Goal: Transaction & Acquisition: Purchase product/service

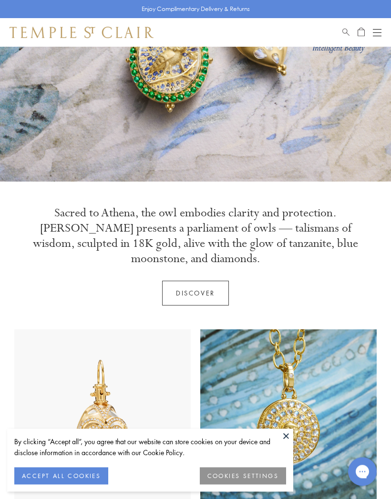
scroll to position [151, 0]
click at [56, 485] on button "ACCEPT ALL COOKIES" at bounding box center [61, 476] width 94 height 17
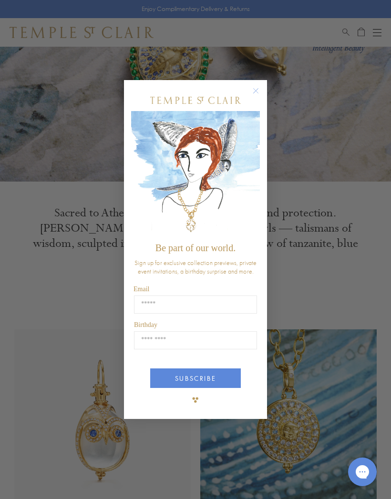
click at [254, 93] on icon "Close dialog" at bounding box center [256, 90] width 5 height 5
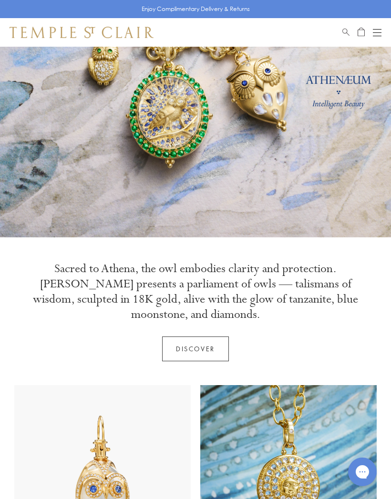
scroll to position [0, 0]
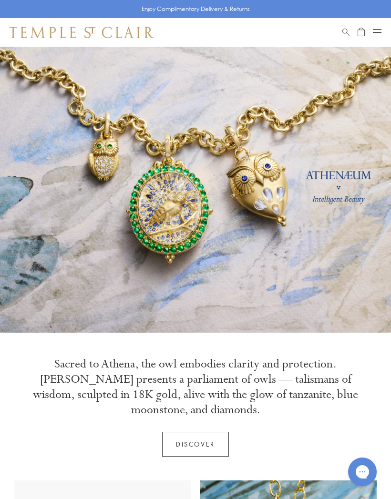
click at [376, 34] on button "Open navigation" at bounding box center [377, 32] width 9 height 11
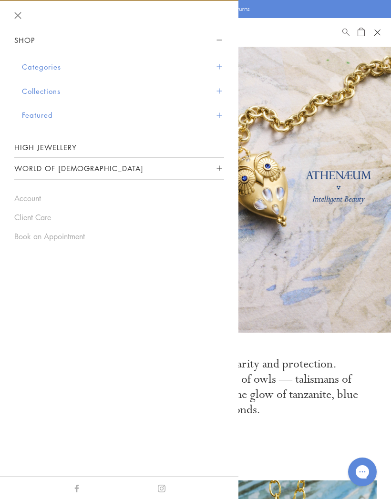
click at [37, 68] on button "Categories" at bounding box center [123, 67] width 202 height 24
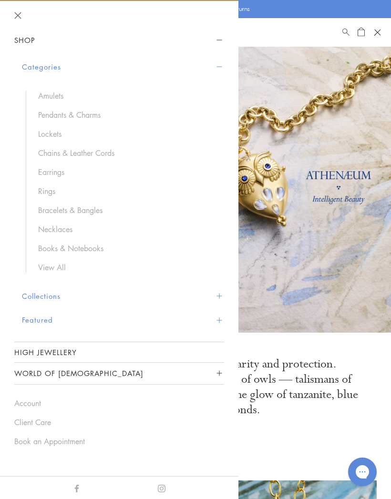
click at [51, 113] on link "Pendants & Charms" at bounding box center [126, 115] width 176 height 10
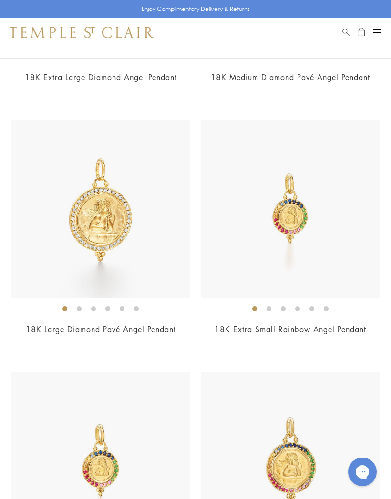
scroll to position [2567, 0]
click at [287, 216] on img at bounding box center [290, 209] width 178 height 178
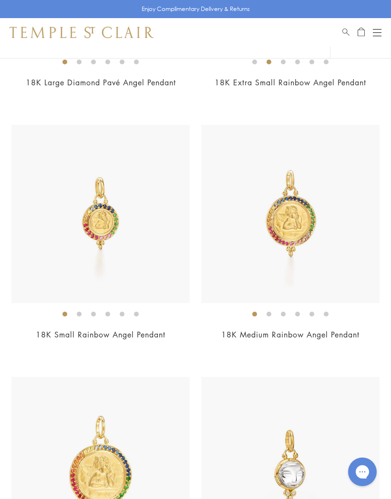
scroll to position [2814, 0]
click at [86, 220] on img at bounding box center [100, 214] width 178 height 178
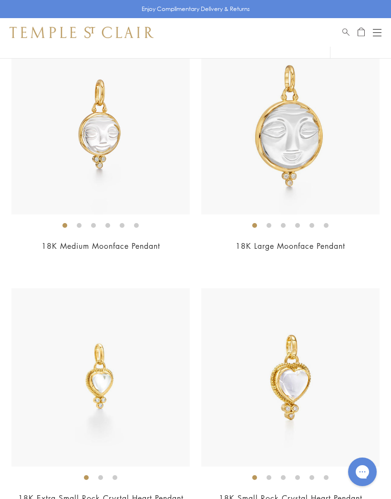
scroll to position [3403, 0]
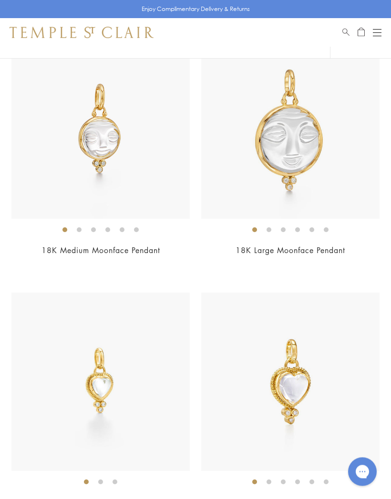
click at [83, 125] on img at bounding box center [100, 130] width 178 height 178
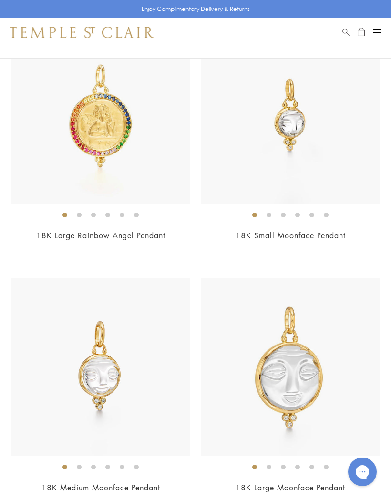
scroll to position [3165, 0]
click at [266, 130] on img at bounding box center [290, 115] width 178 height 178
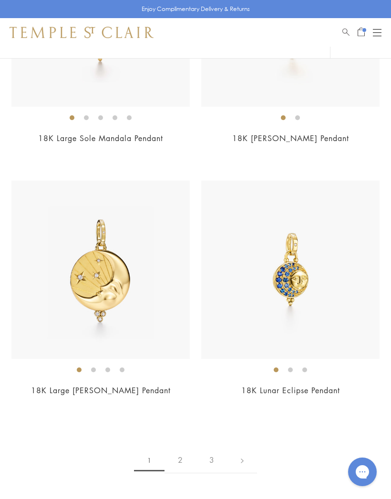
scroll to position [8055, 0]
click at [182, 447] on link "2" at bounding box center [179, 460] width 31 height 26
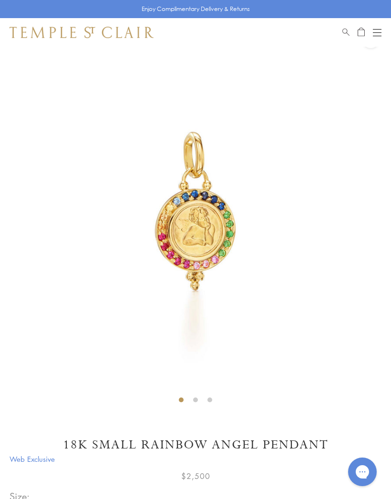
scroll to position [31, 0]
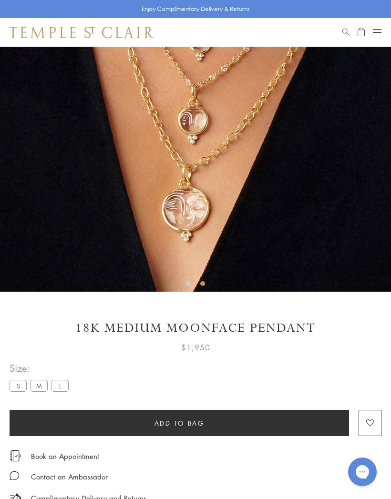
scroll to position [68, 0]
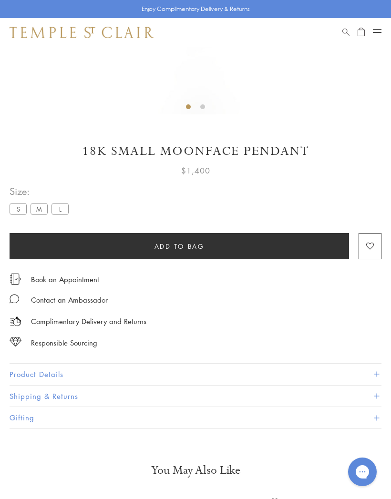
scroll to position [324, 0]
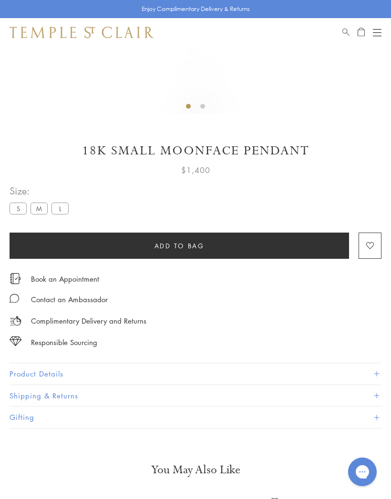
click at [26, 367] on button "Product Details" at bounding box center [196, 373] width 372 height 21
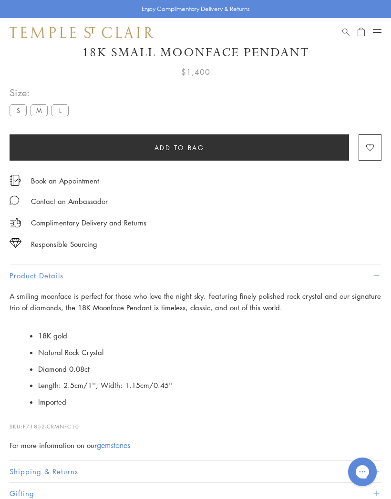
scroll to position [422, 0]
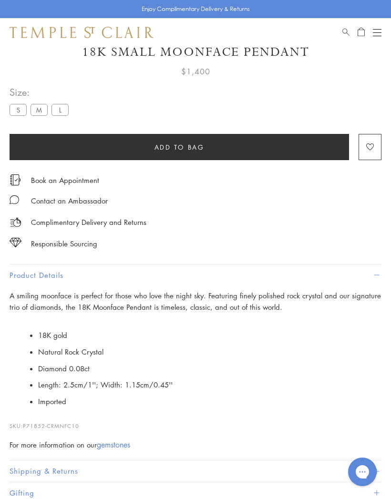
click at [77, 145] on button "Add to bag" at bounding box center [179, 147] width 339 height 26
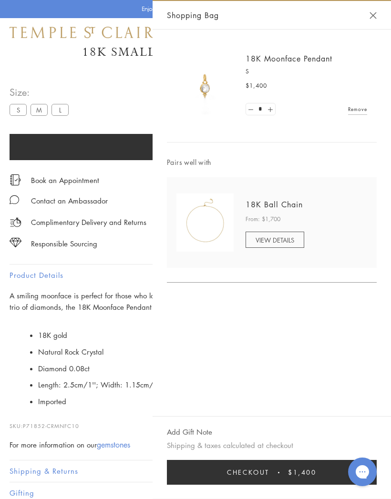
click at [84, 109] on div "**********" at bounding box center [196, 105] width 372 height 43
click at [371, 18] on button "Close Shopping Bag" at bounding box center [373, 15] width 7 height 7
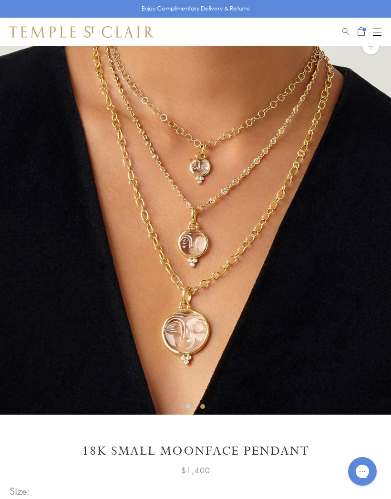
scroll to position [23, 0]
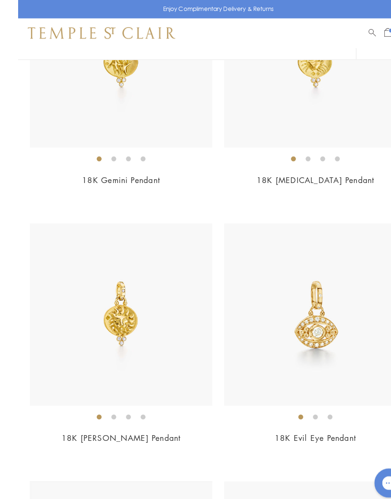
scroll to position [1475, 0]
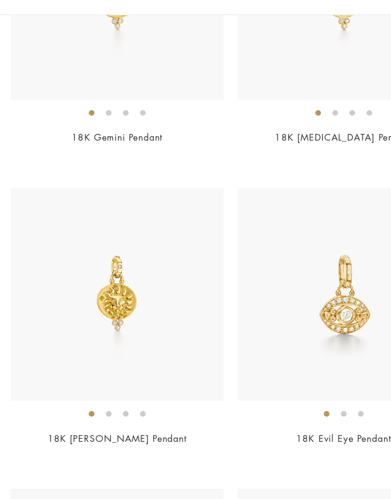
click at [87, 242] on img at bounding box center [100, 293] width 178 height 178
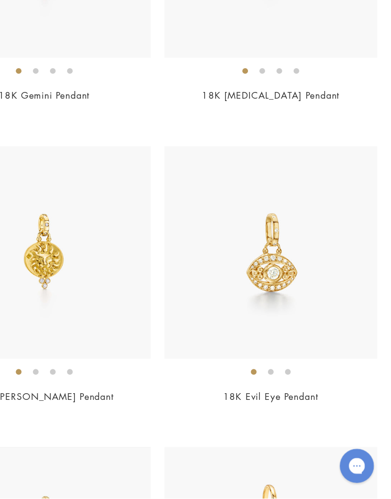
scroll to position [1536, 0]
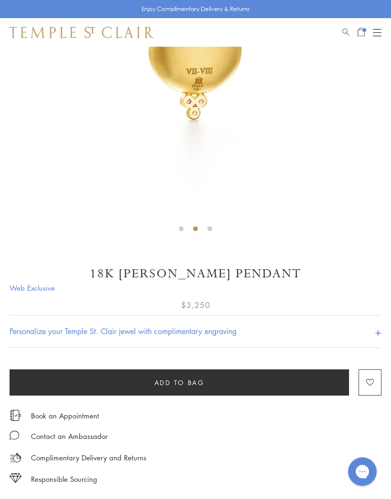
click at [110, 376] on button "Add to bag" at bounding box center [179, 383] width 339 height 26
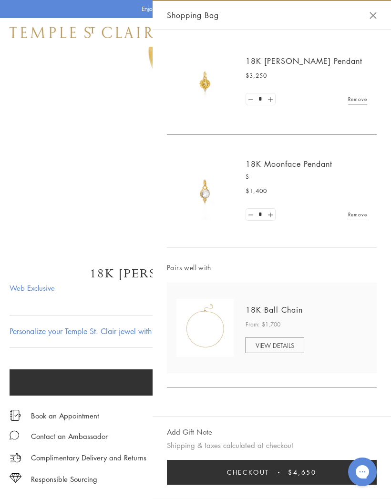
click at [79, 169] on img at bounding box center [195, 41] width 391 height 391
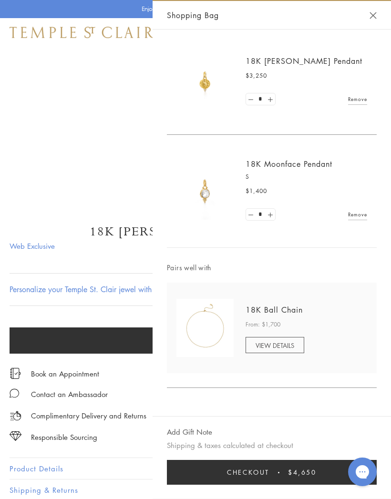
scroll to position [243, 0]
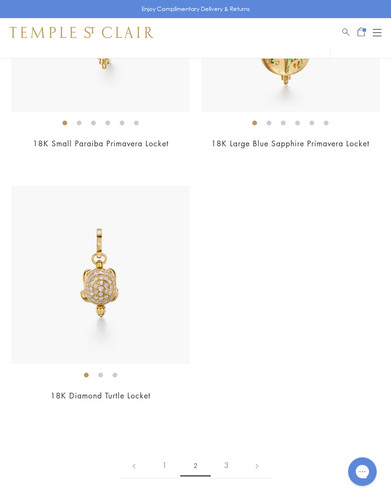
scroll to position [7041, 0]
click at [229, 457] on link "3" at bounding box center [226, 465] width 31 height 26
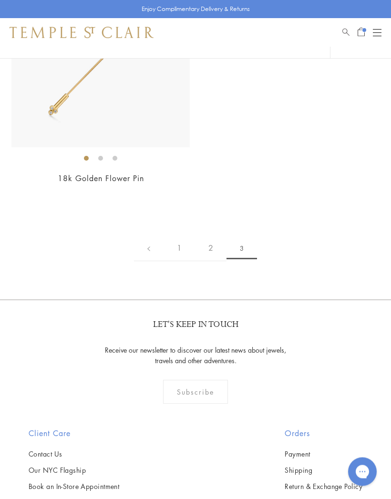
scroll to position [1246, 0]
